Goal: Task Accomplishment & Management: Manage account settings

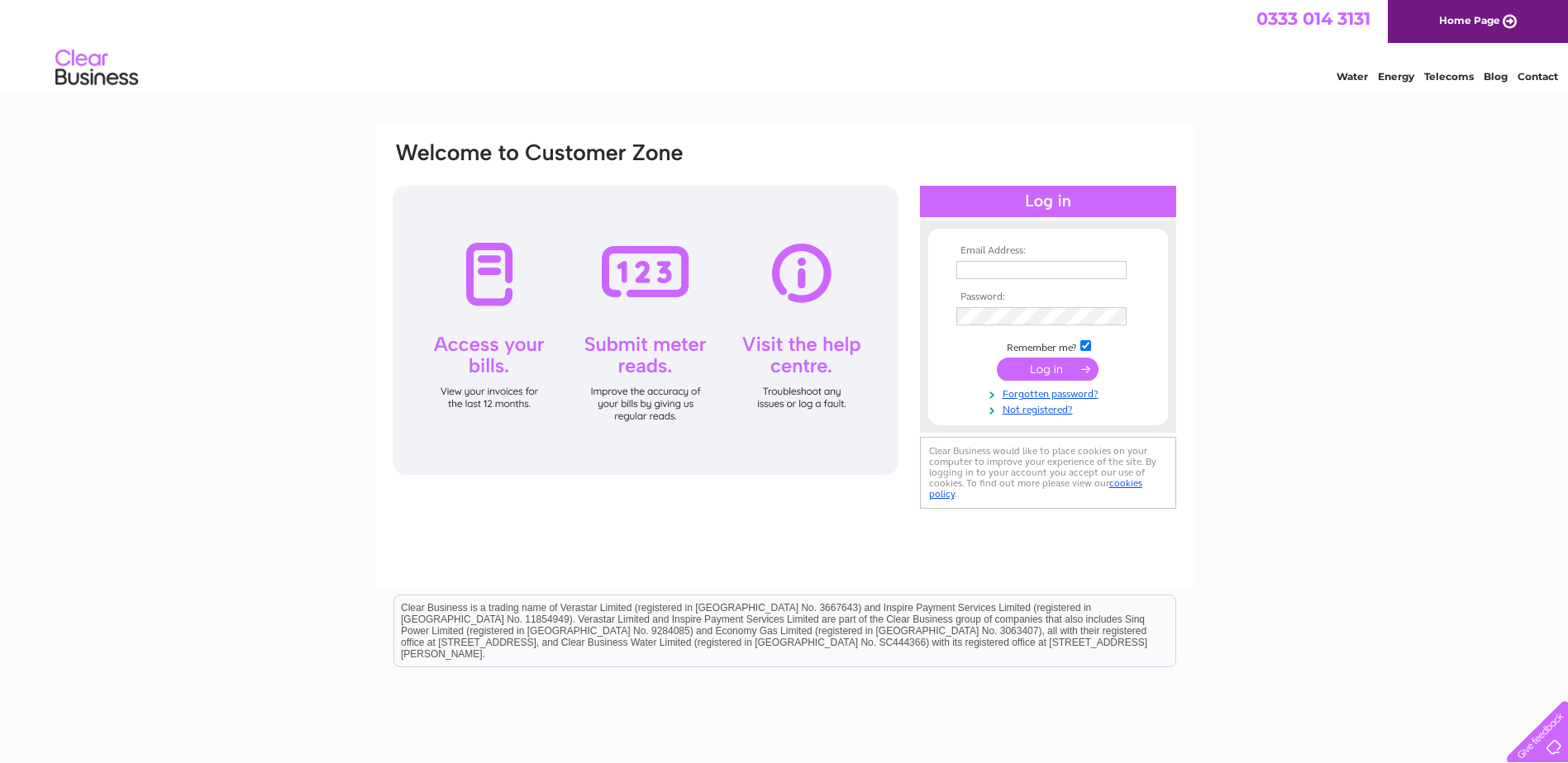
type input "jgainty@asco.uk.com"
click at [1054, 364] on input "submit" at bounding box center [1047, 369] width 102 height 23
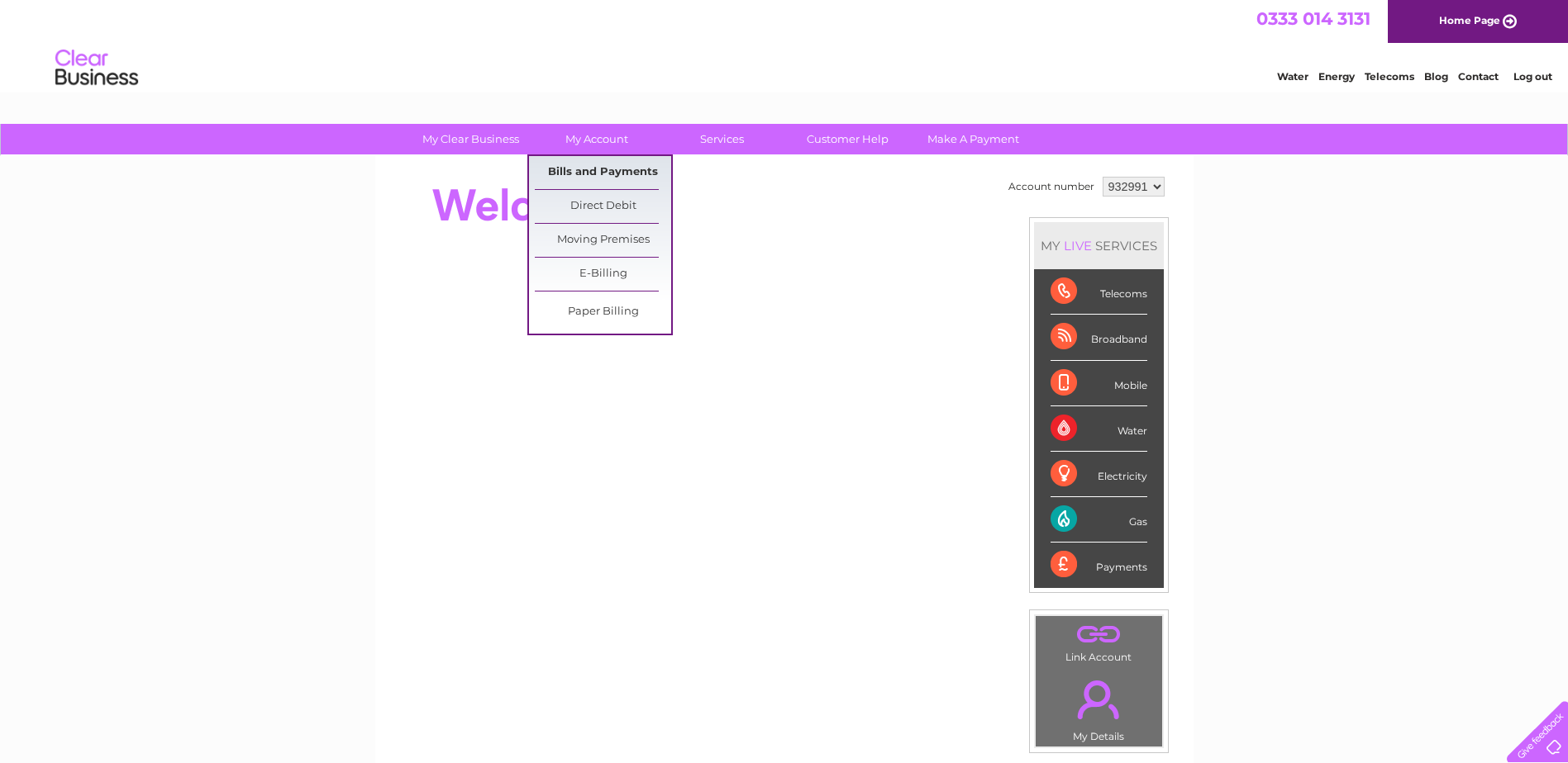
click at [591, 177] on link "Bills and Payments" at bounding box center [602, 172] width 136 height 33
